Goal: Information Seeking & Learning: Find specific fact

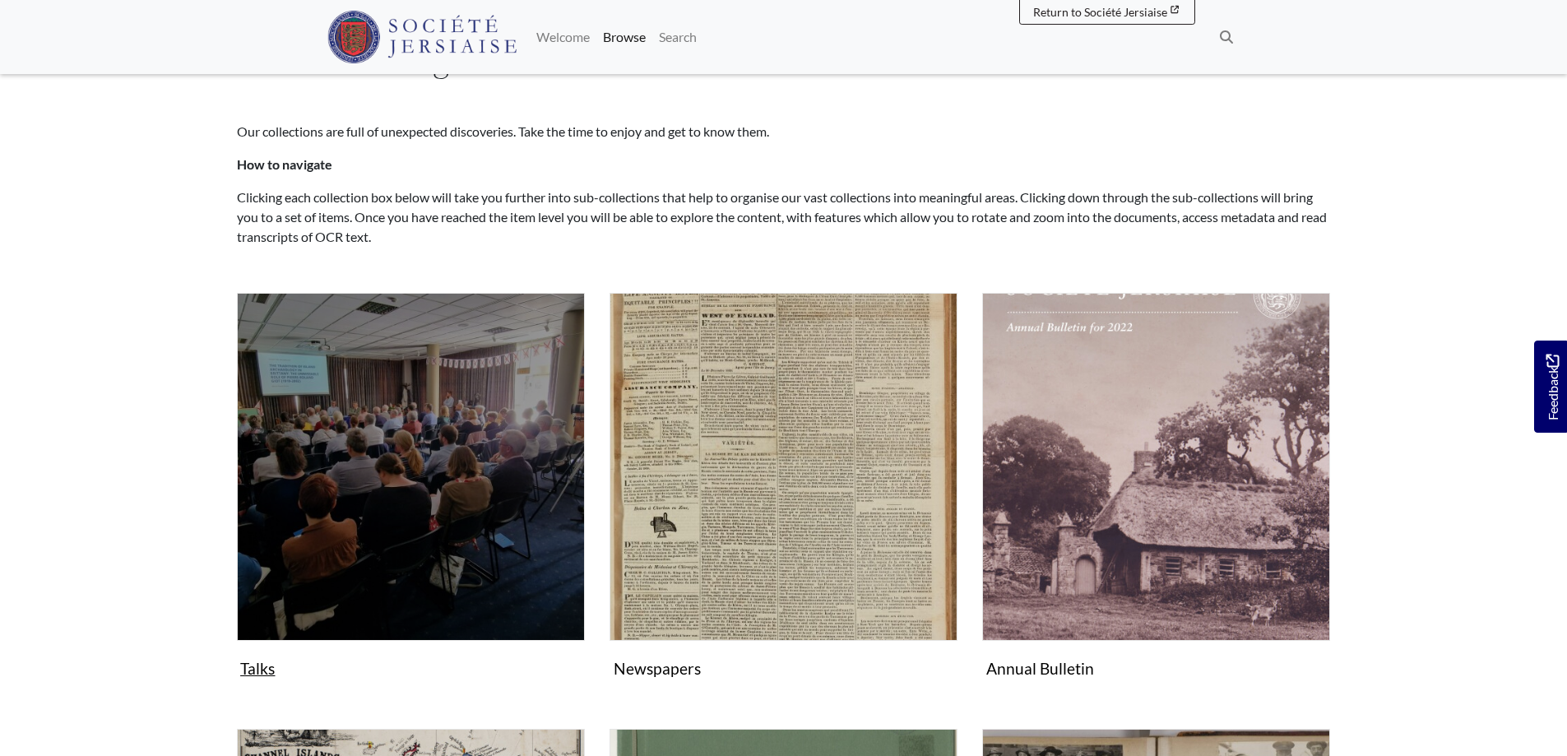
scroll to position [164, 0]
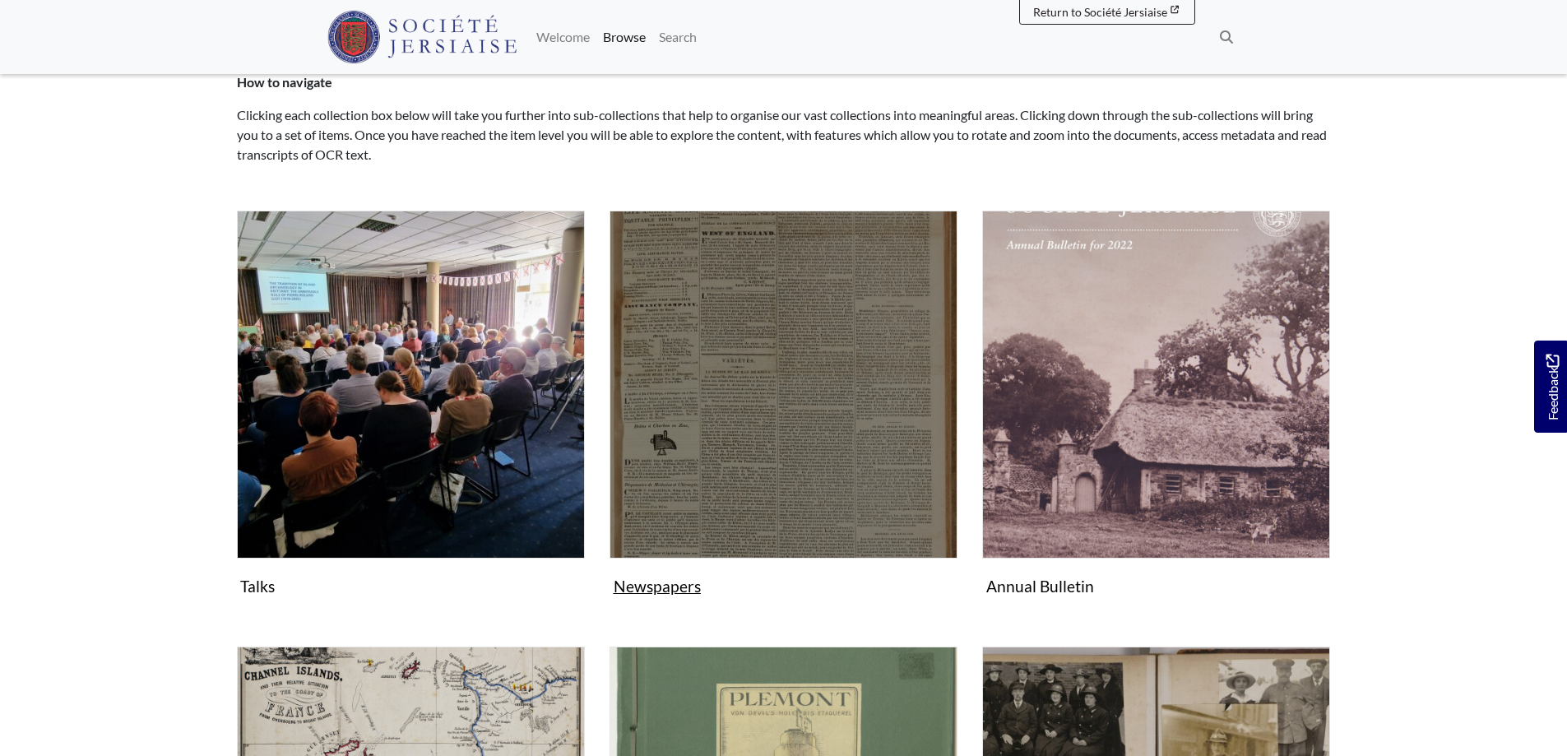
click at [722, 396] on img "Subcollection" at bounding box center [783, 385] width 348 height 348
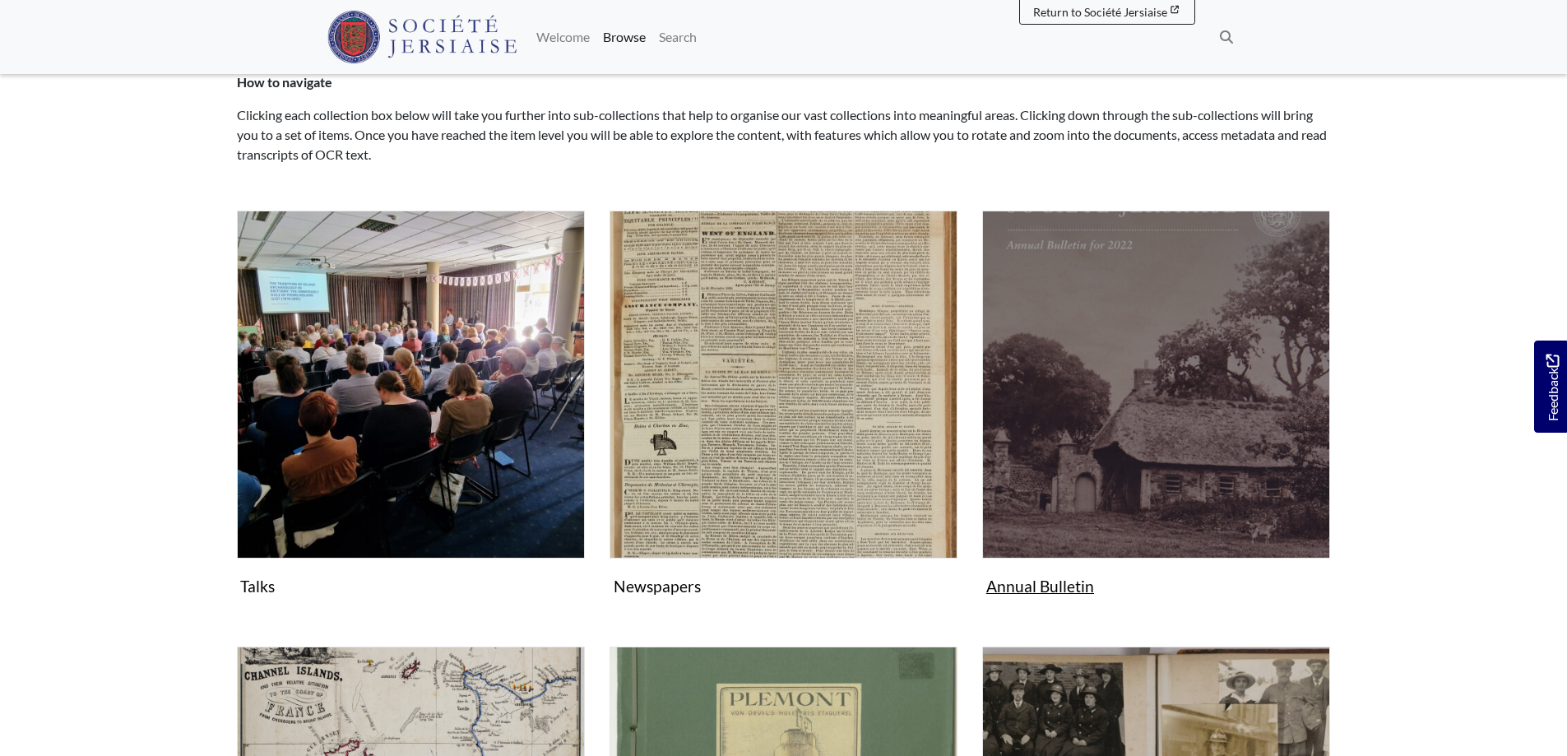
click at [1090, 396] on img "Subcollection" at bounding box center [1156, 385] width 348 height 348
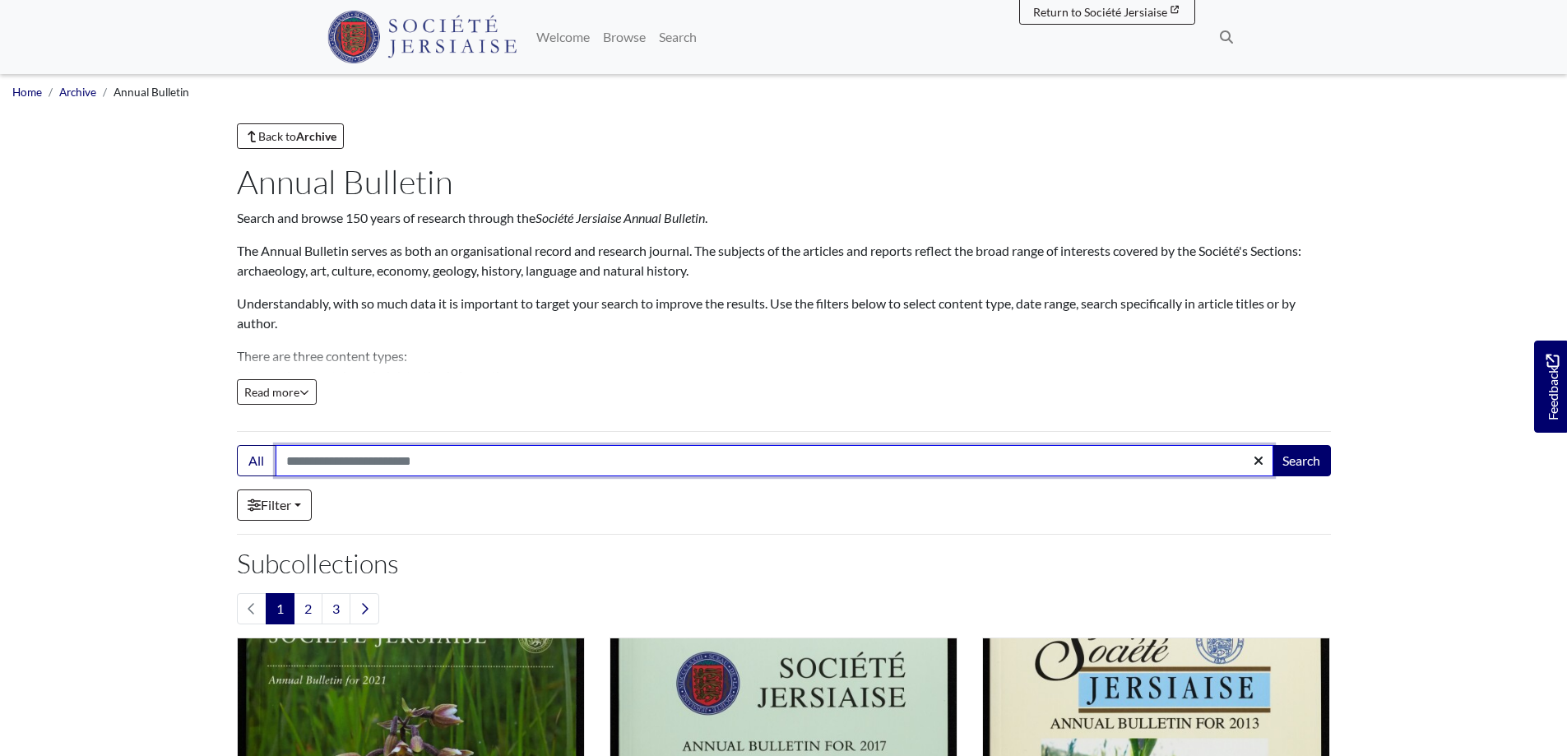
click at [363, 456] on input "Search:" at bounding box center [773, 460] width 997 height 31
paste input "**********"
type input "**********"
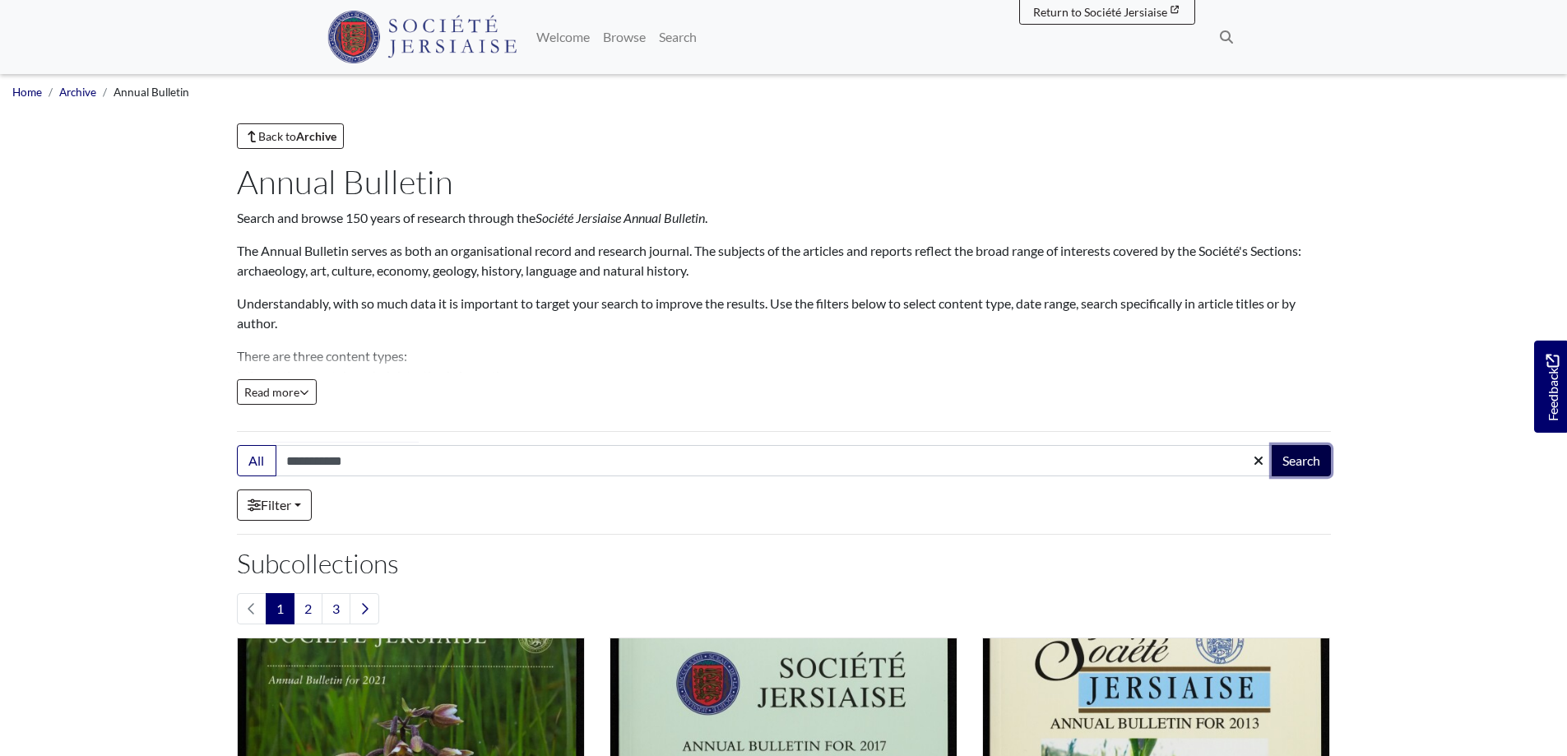
click at [1312, 457] on button "Search" at bounding box center [1300, 460] width 59 height 31
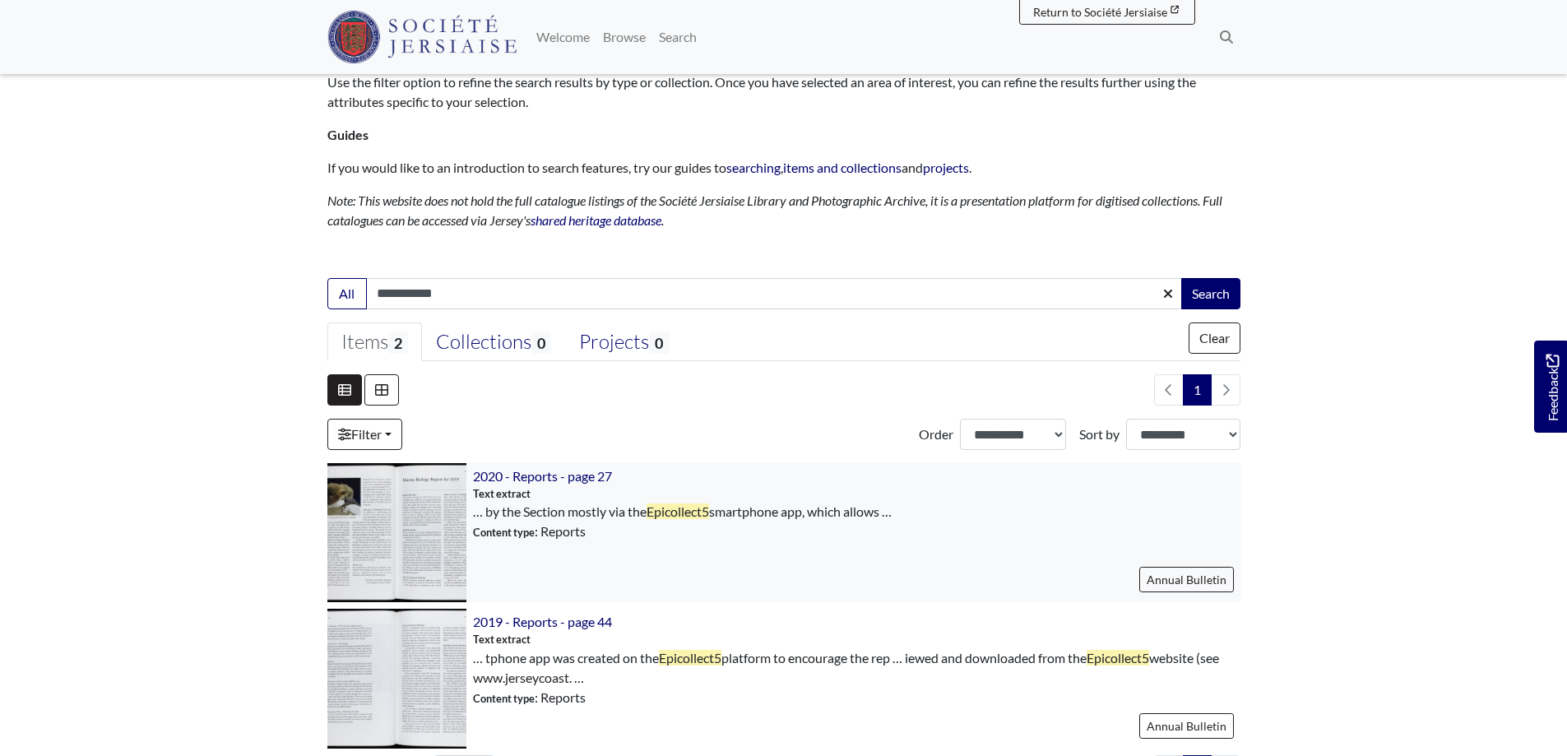
scroll to position [329, 0]
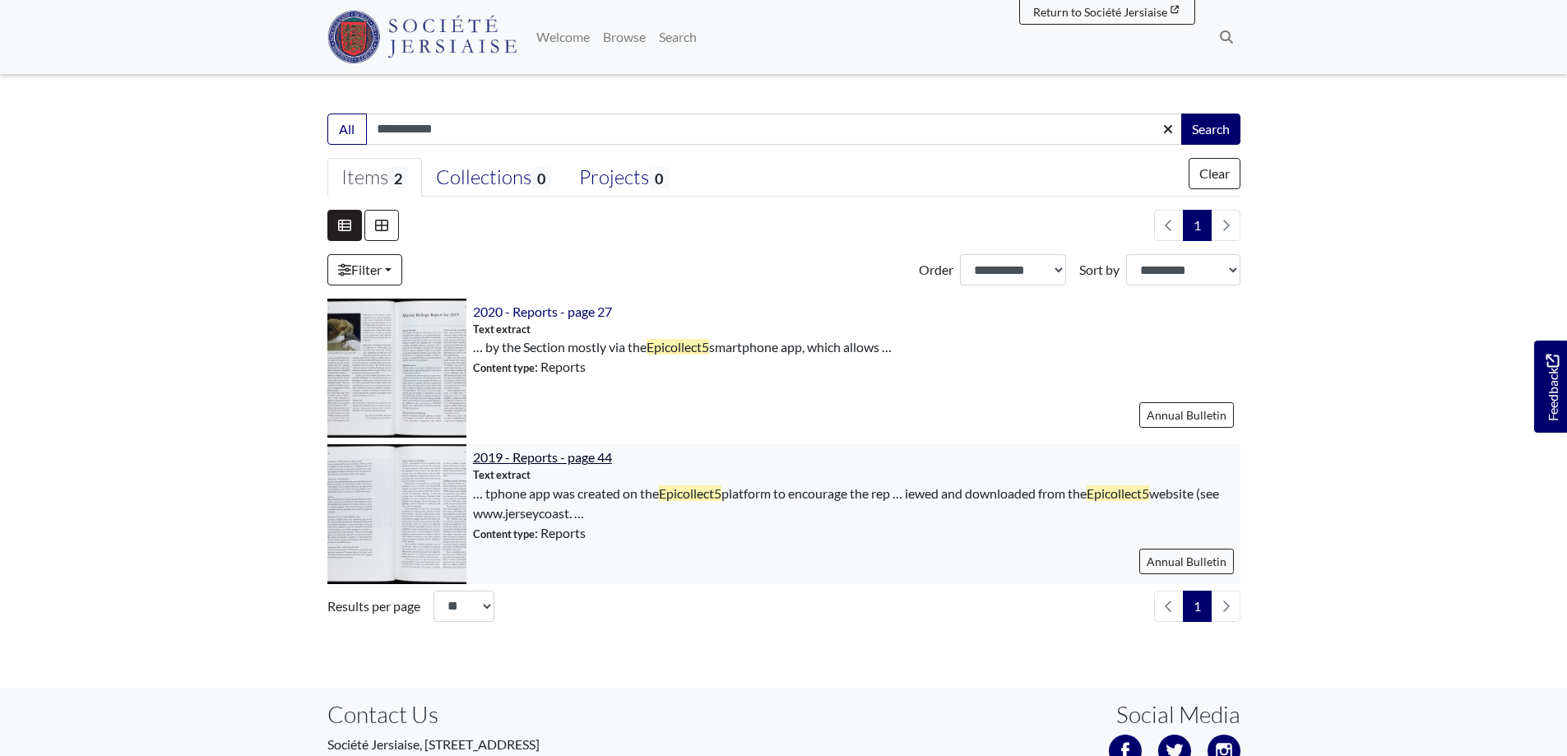
click at [545, 456] on span "2019 - Reports - page 44" at bounding box center [542, 457] width 139 height 16
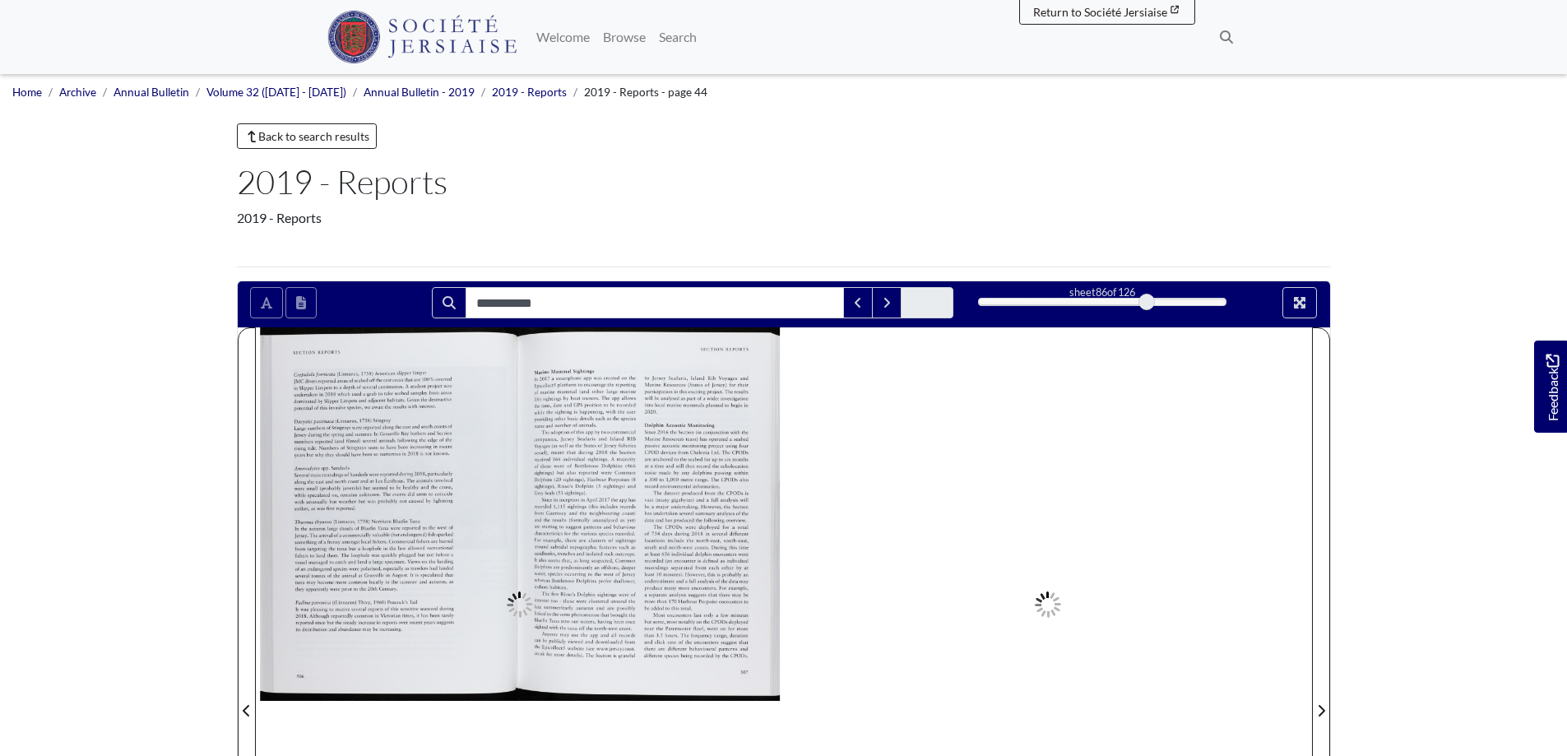
type input "**********"
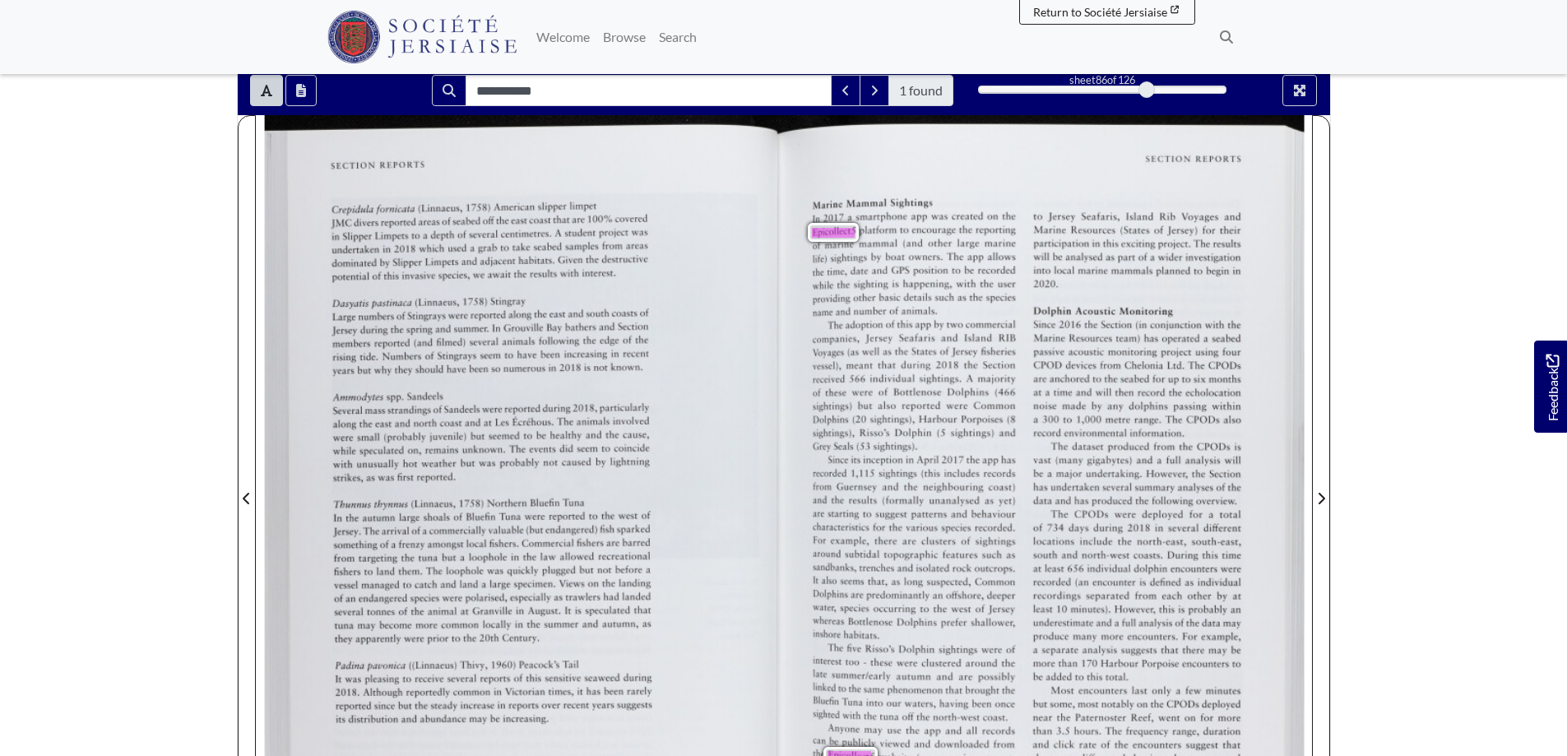
scroll to position [247, 0]
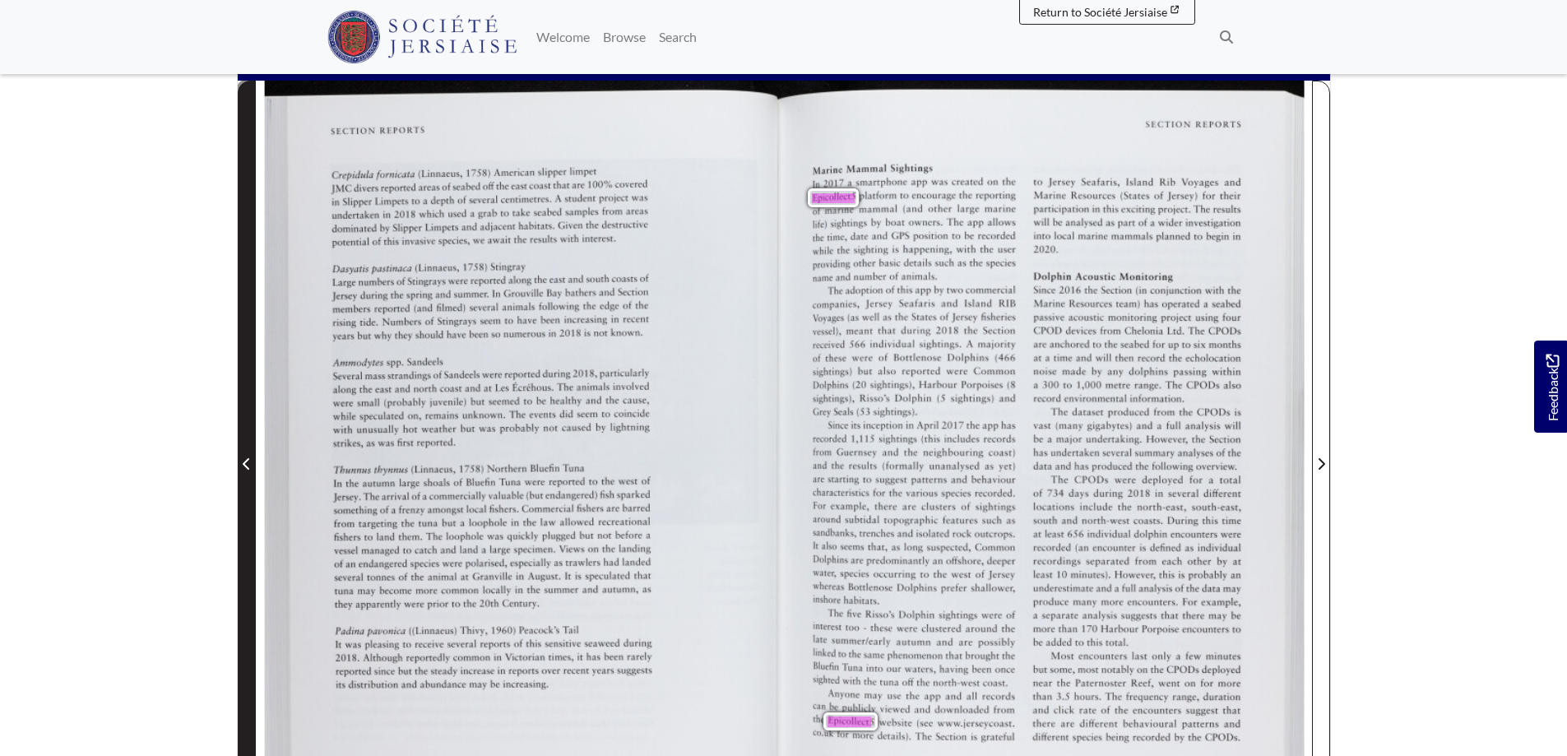
click at [250, 463] on icon "Previous Page" at bounding box center [247, 463] width 8 height 13
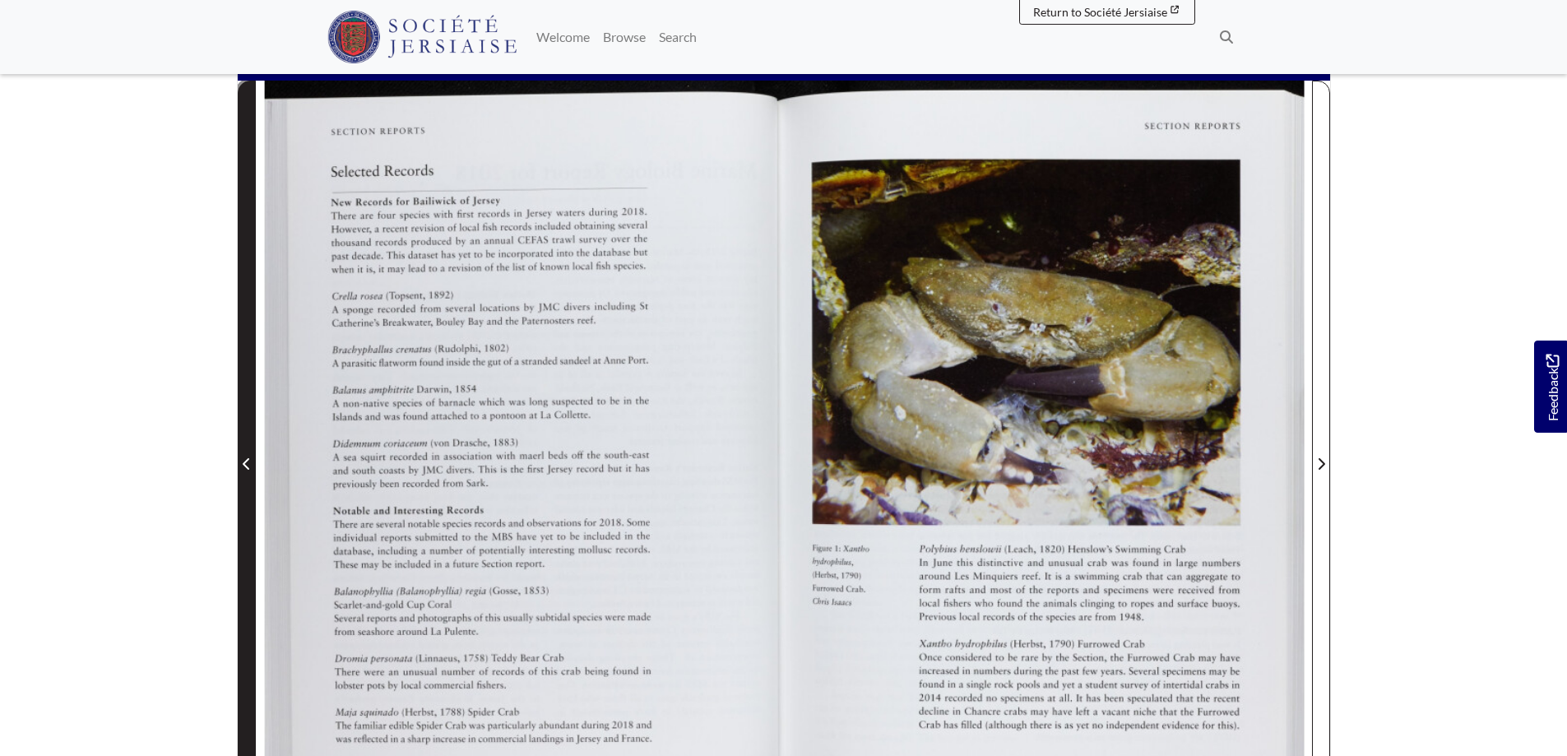
click at [250, 463] on icon "Previous Page" at bounding box center [247, 463] width 8 height 13
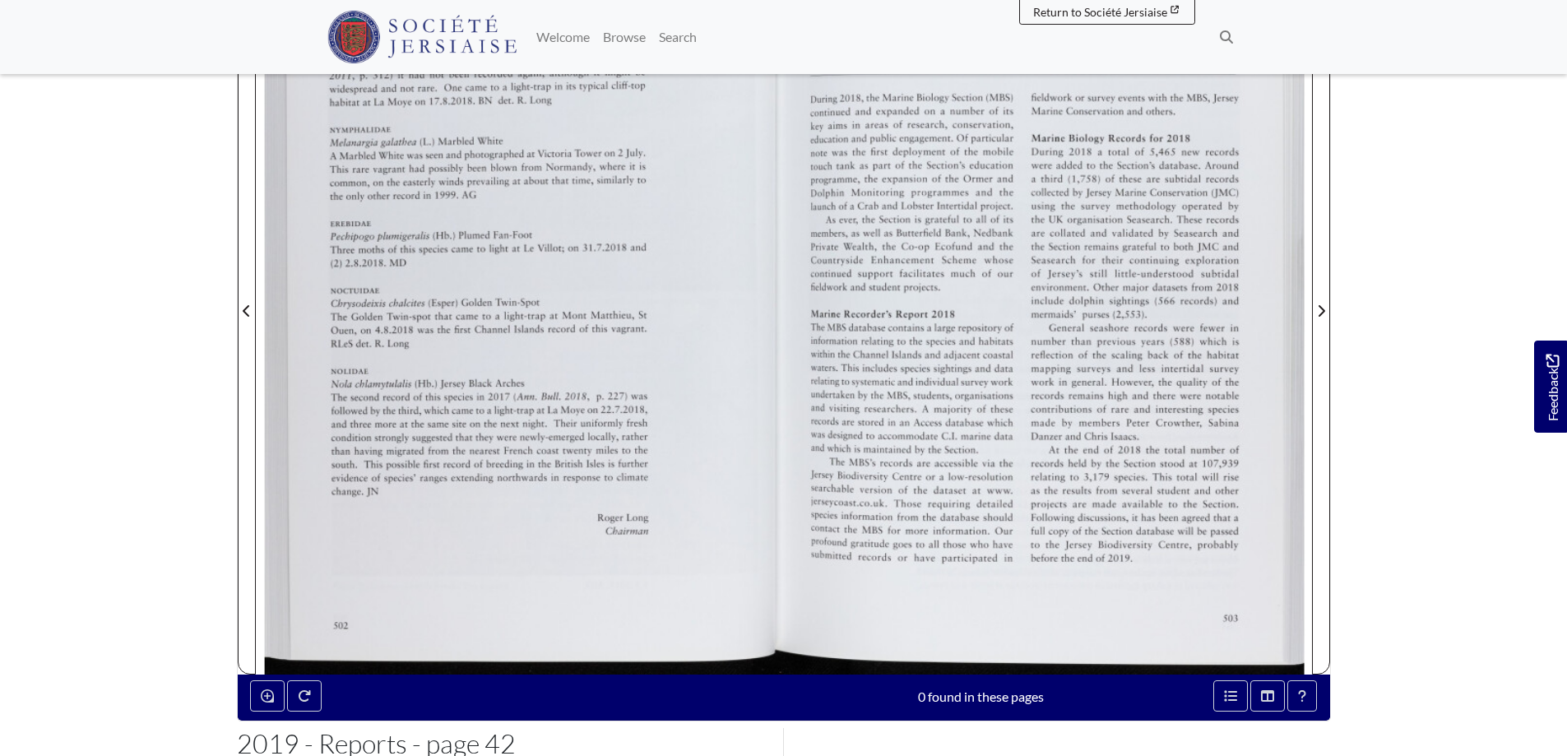
scroll to position [411, 0]
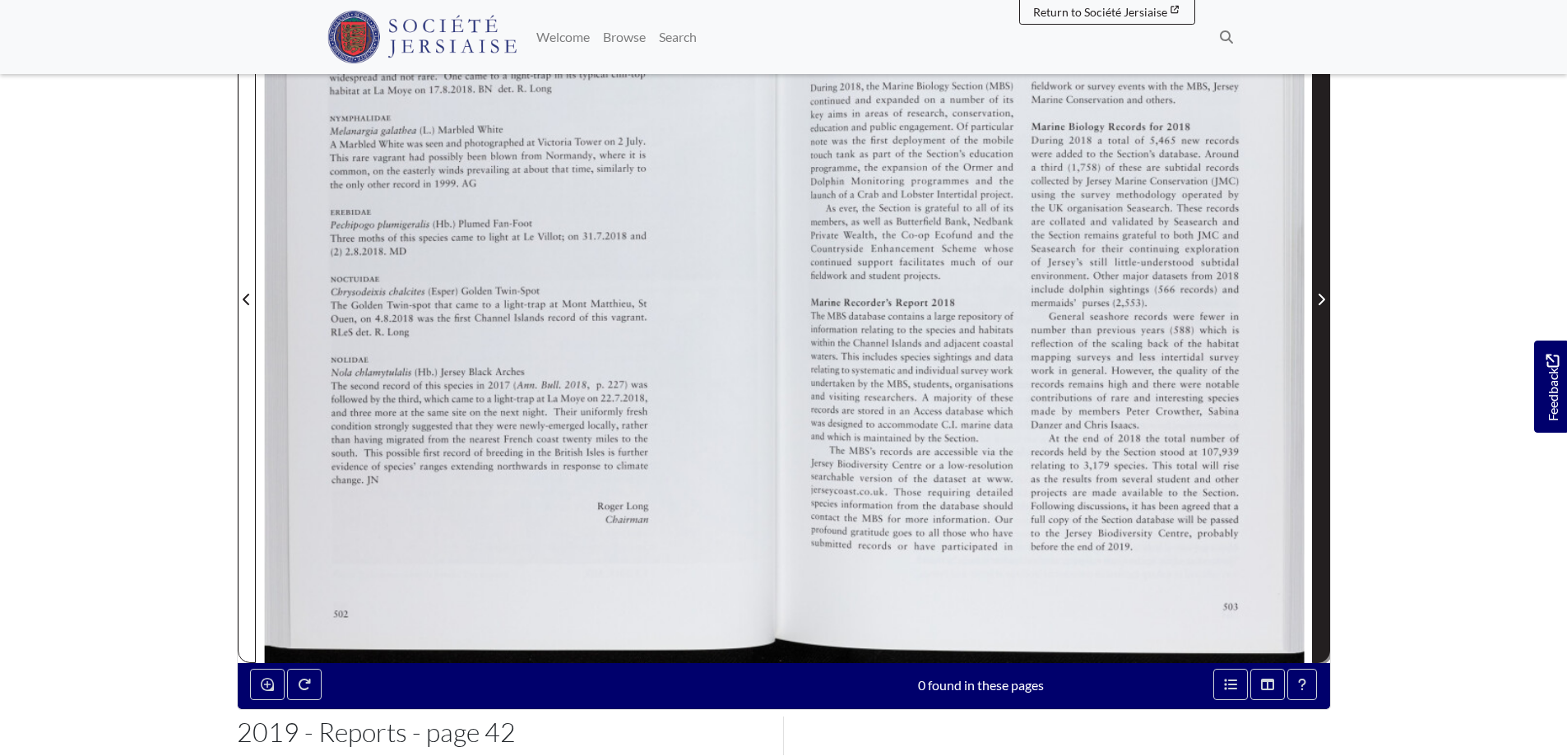
click at [1324, 301] on icon "Next Page" at bounding box center [1321, 299] width 8 height 13
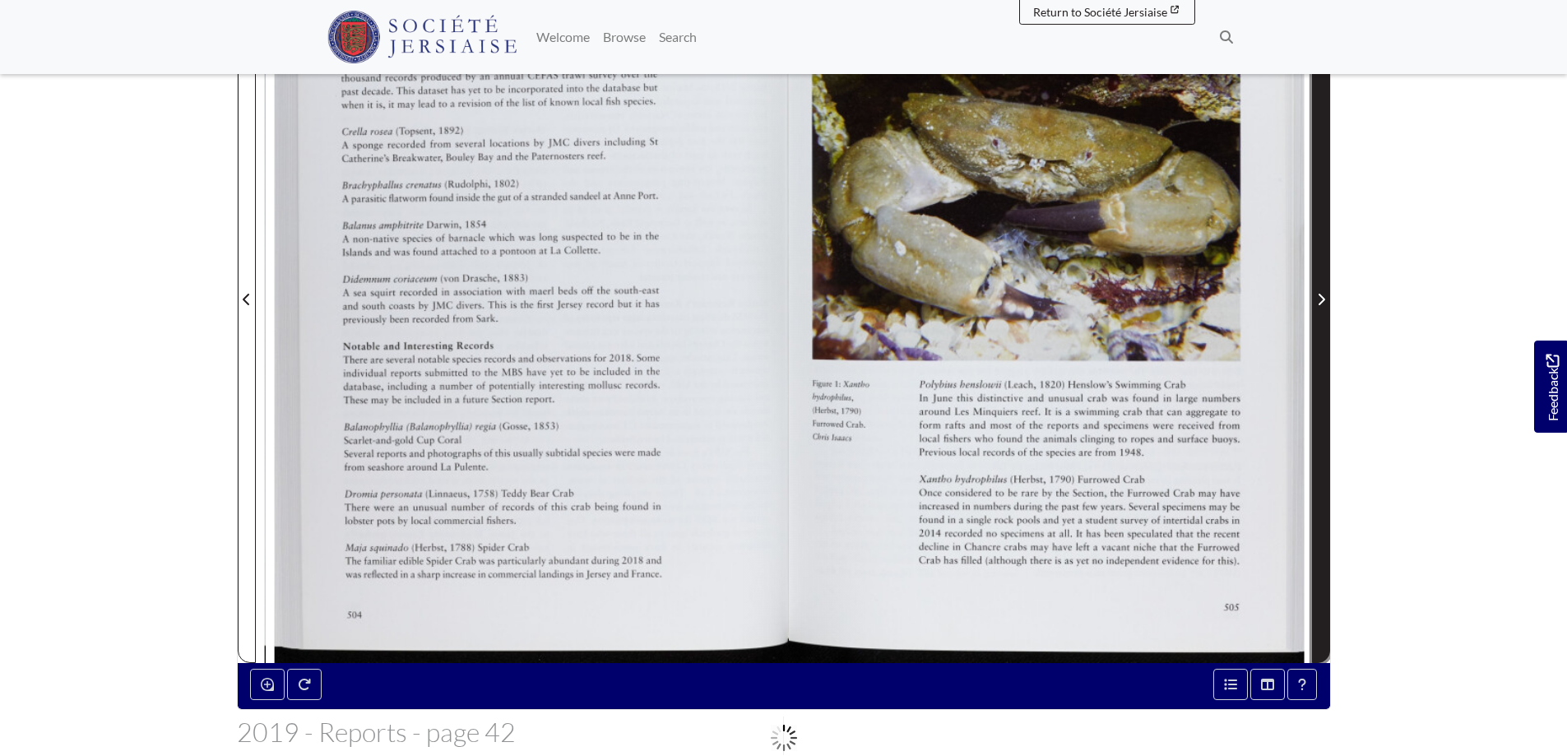
click at [1324, 301] on icon "Next Page" at bounding box center [1321, 299] width 8 height 13
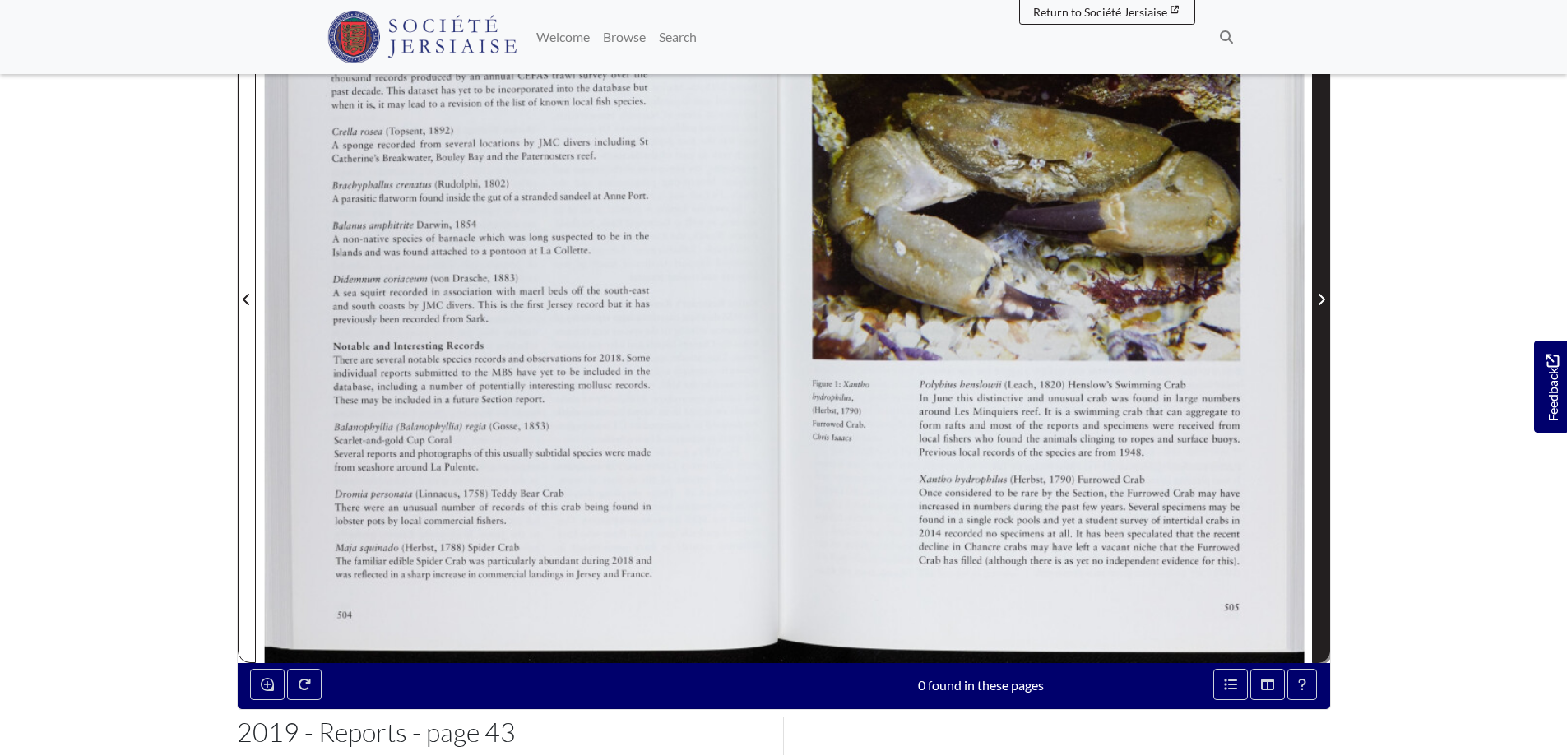
click at [1317, 301] on icon "Next Page" at bounding box center [1321, 299] width 8 height 13
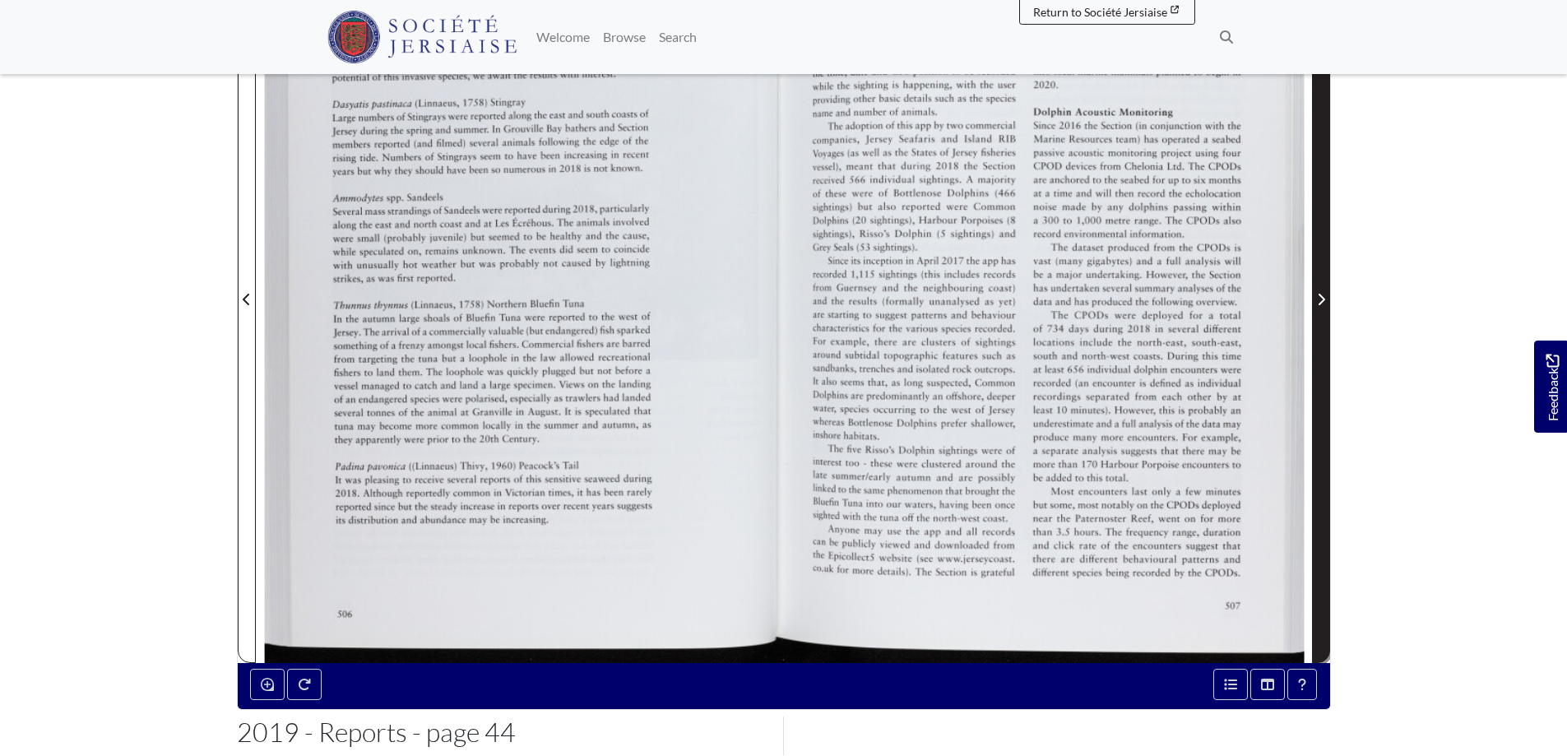
click at [1317, 301] on icon "Next Page" at bounding box center [1321, 299] width 8 height 13
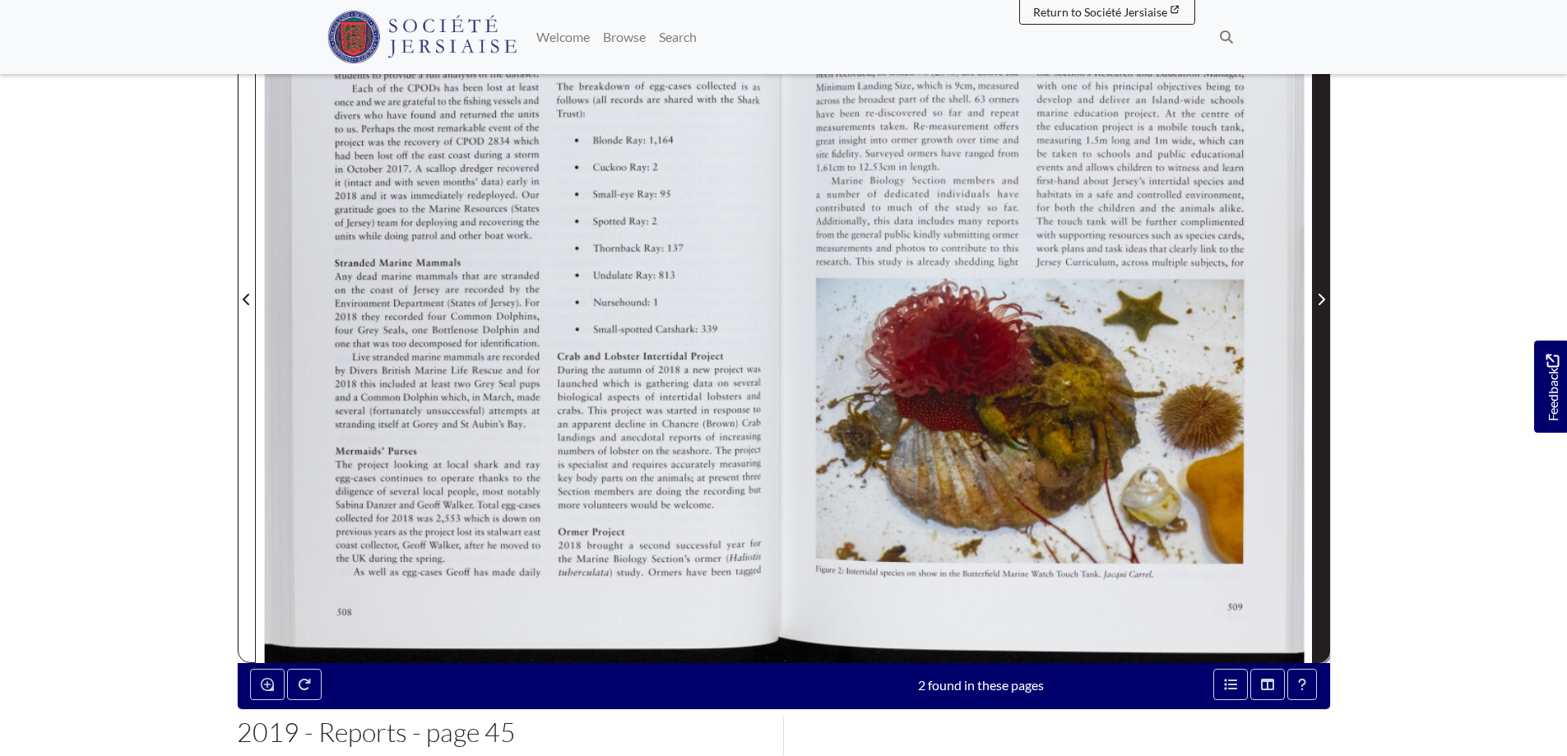
click at [1317, 301] on icon "Next Page" at bounding box center [1321, 299] width 8 height 13
